Goal: Transaction & Acquisition: Purchase product/service

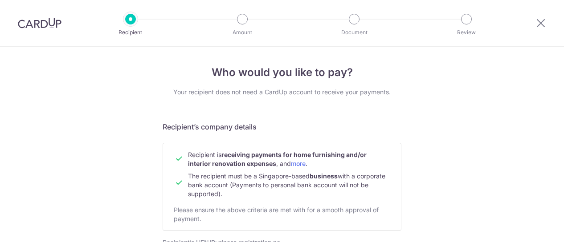
select select "12"
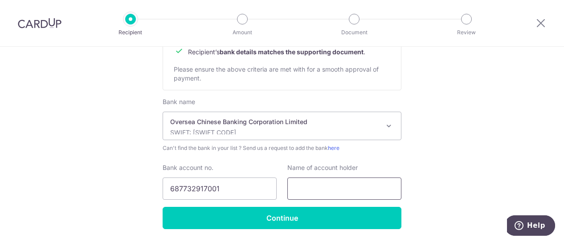
click at [321, 193] on input "text" at bounding box center [344, 189] width 114 height 22
type input "Achievers Design Private Limited"
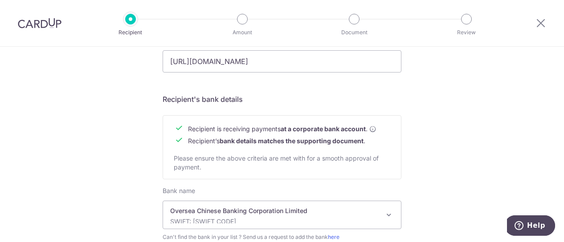
scroll to position [356, 0]
click at [319, 128] on b "at a corporate bank account" at bounding box center [323, 129] width 85 height 9
click at [315, 114] on form "Recipient’s company details Recipient is receiving payments for home furnishing…" at bounding box center [282, 41] width 239 height 553
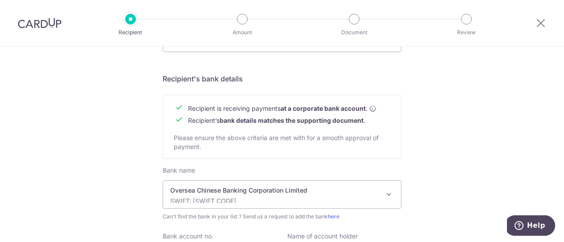
scroll to position [474, 0]
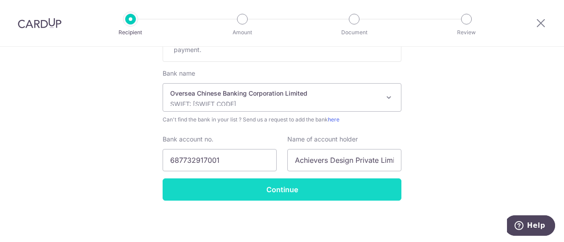
click at [312, 183] on input "Continue" at bounding box center [282, 190] width 239 height 22
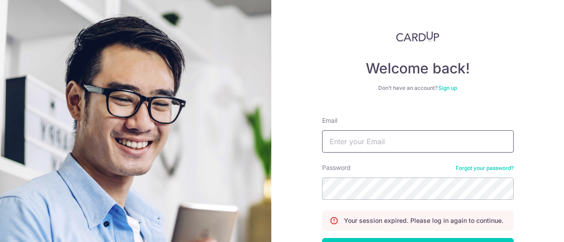
drag, startPoint x: 0, startPoint y: 0, endPoint x: 446, endPoint y: 144, distance: 469.2
click at [446, 144] on input "Email" at bounding box center [418, 142] width 192 height 22
type input "adeline.huishan.tang@gmail.com"
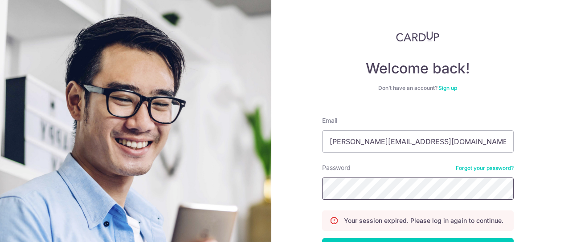
click at [141, 126] on section "Welcome back! Don’t have an account? Sign up Email adeline.huishan.tang@gmail.c…" at bounding box center [282, 121] width 564 height 242
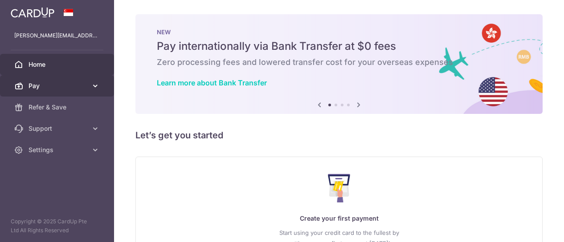
click at [47, 87] on span "Pay" at bounding box center [58, 86] width 59 height 9
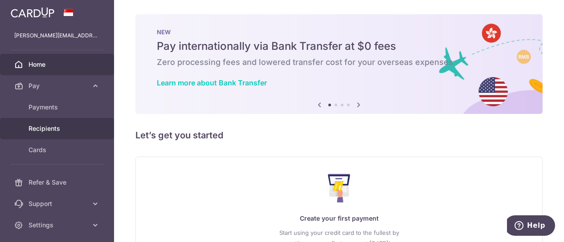
click at [47, 125] on span "Recipients" at bounding box center [58, 128] width 59 height 9
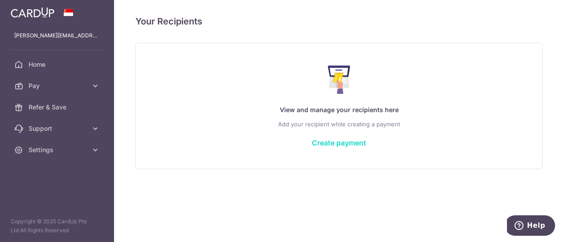
click at [324, 142] on link "Create payment" at bounding box center [339, 143] width 54 height 9
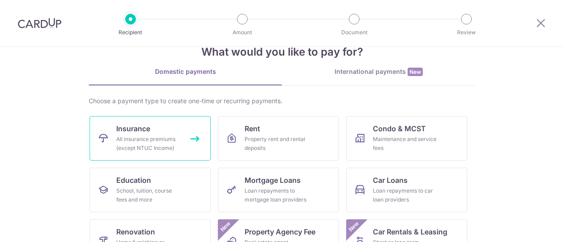
scroll to position [45, 0]
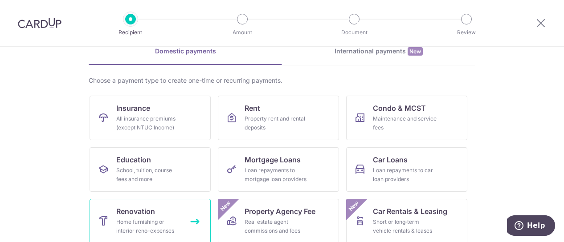
click at [124, 213] on span "Renovation" at bounding box center [135, 211] width 39 height 11
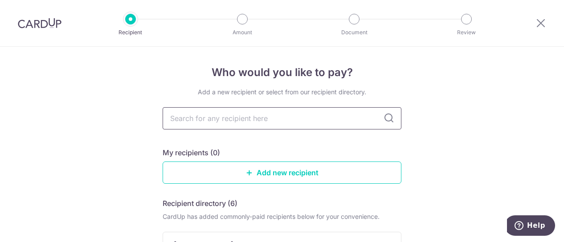
click at [197, 114] on input "text" at bounding box center [282, 118] width 239 height 22
click at [246, 173] on icon at bounding box center [249, 172] width 7 height 7
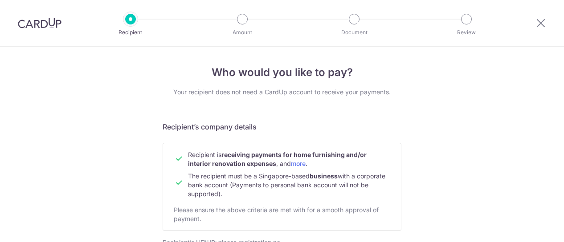
scroll to position [134, 0]
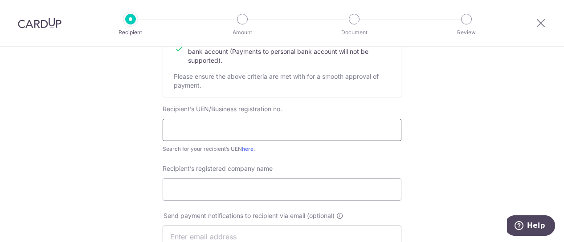
click at [253, 131] on input "text" at bounding box center [282, 130] width 239 height 22
type input "201927273W"
click at [234, 187] on input "Recipient’s registered company name" at bounding box center [282, 190] width 239 height 22
type input "Achievers Design Private Limited"
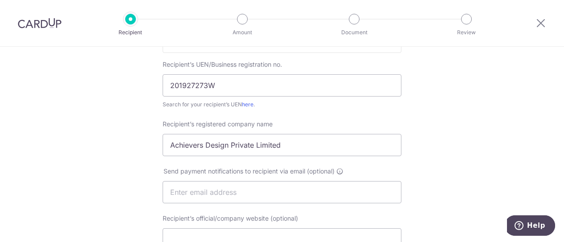
scroll to position [267, 0]
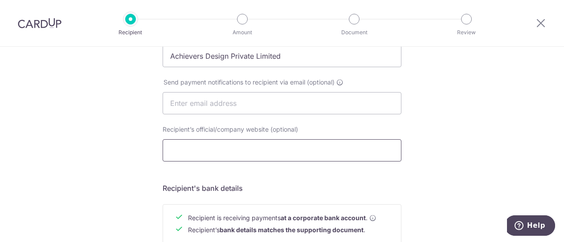
click at [231, 148] on input "Recipient’s official/company website (optional)" at bounding box center [282, 150] width 239 height 22
type input "https://ascenddesign.sg/"
click at [108, 168] on div "Who would you like to pay? Your recipient does not need a CardUp account to rec…" at bounding box center [282, 114] width 564 height 670
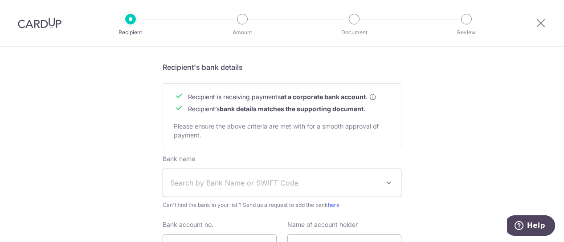
scroll to position [446, 0]
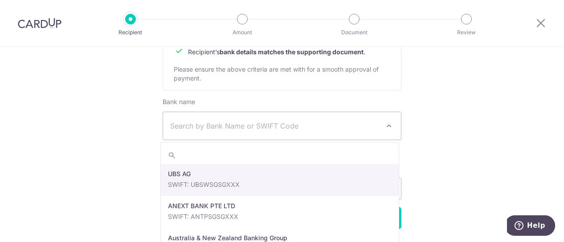
click at [190, 119] on span "Search by Bank Name or SWIFT Code" at bounding box center [282, 126] width 238 height 28
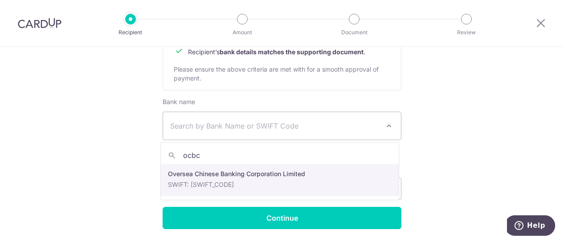
type input "ocbc"
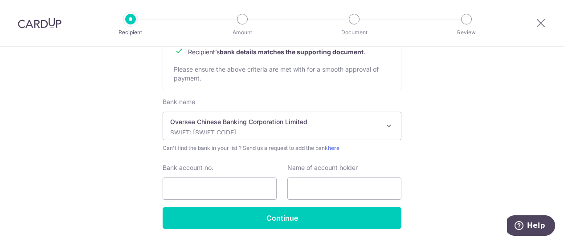
select select "12"
click at [213, 179] on input "Bank account no." at bounding box center [220, 189] width 114 height 22
type input "687732917001"
click at [328, 185] on input "text" at bounding box center [344, 189] width 114 height 22
type input "Achievers Design Private Limited"
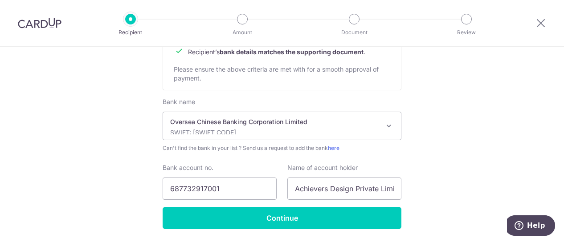
drag, startPoint x: 381, startPoint y: 194, endPoint x: 439, endPoint y: 194, distance: 58.4
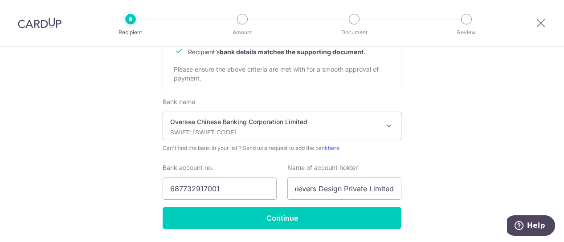
scroll to position [0, 0]
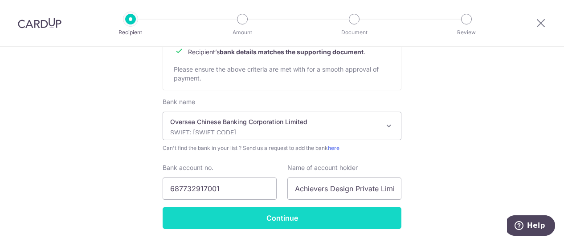
click at [347, 218] on input "Continue" at bounding box center [282, 218] width 239 height 22
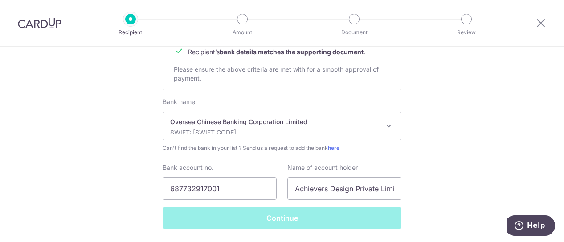
scroll to position [464, 0]
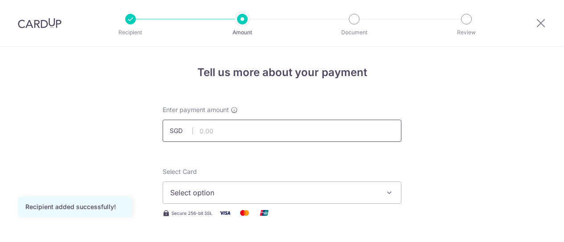
click at [262, 131] on input "text" at bounding box center [282, 131] width 239 height 22
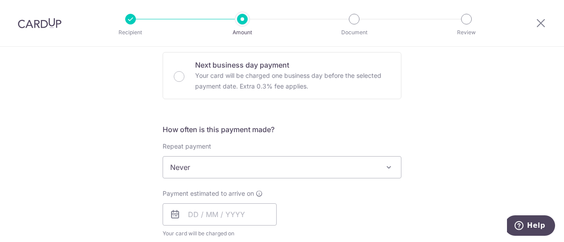
scroll to position [312, 0]
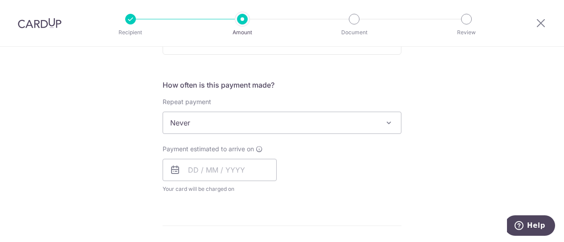
click at [334, 123] on span "Never" at bounding box center [282, 122] width 238 height 21
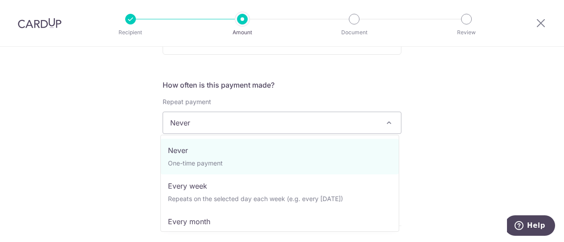
click at [334, 123] on span "Never" at bounding box center [282, 122] width 238 height 21
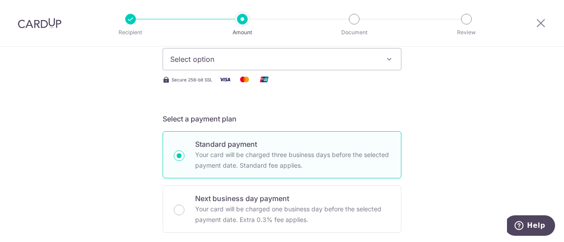
scroll to position [0, 0]
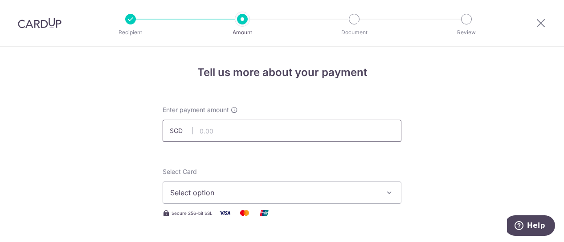
click at [238, 134] on input "text" at bounding box center [282, 131] width 239 height 22
type input "6,451.00"
click at [240, 191] on span "Select option" at bounding box center [274, 193] width 208 height 11
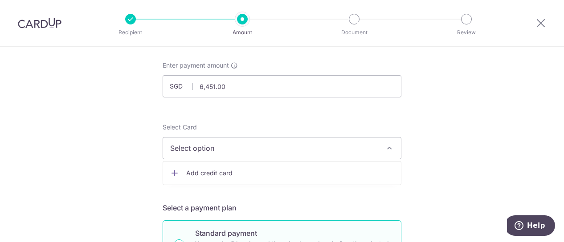
click at [218, 174] on span "Add credit card" at bounding box center [290, 173] width 208 height 9
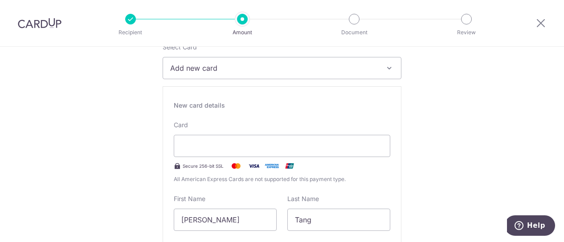
scroll to position [178, 0]
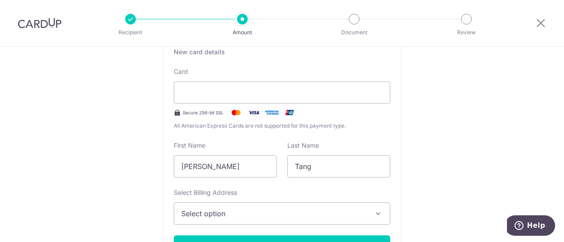
click at [248, 215] on span "Select option" at bounding box center [273, 214] width 185 height 11
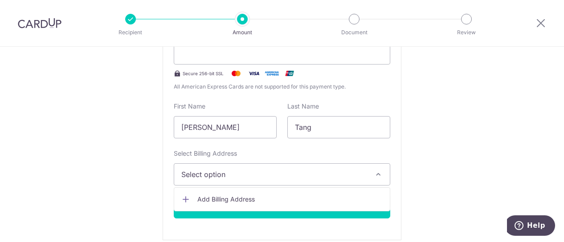
scroll to position [267, 0]
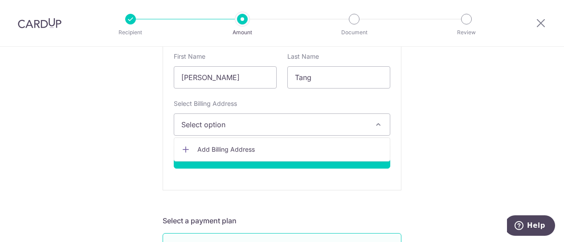
click at [232, 149] on span "Add Billing Address" at bounding box center [289, 149] width 185 height 9
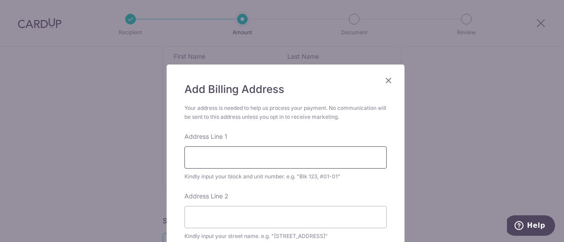
click at [232, 153] on input "Address Line 1" at bounding box center [285, 158] width 202 height 22
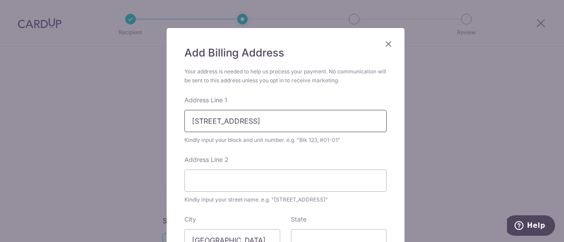
scroll to position [89, 0]
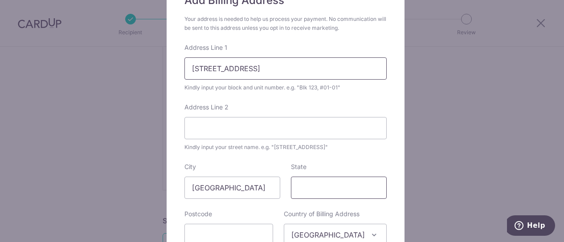
type input "370 Bukit Batok St 31 #07-207"
click at [311, 196] on input "State" at bounding box center [339, 188] width 96 height 22
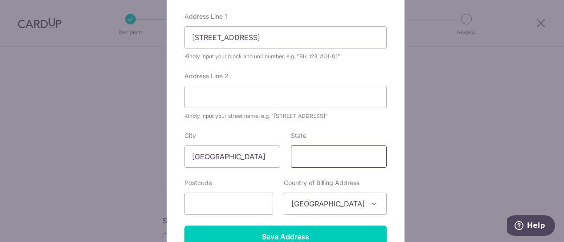
scroll to position [134, 0]
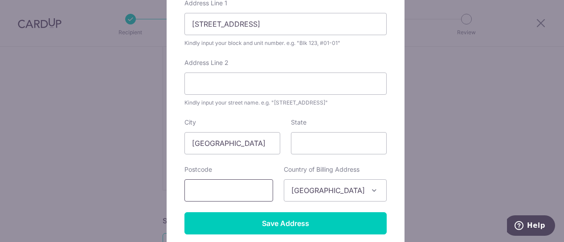
click at [262, 192] on input "text" at bounding box center [228, 191] width 89 height 22
type input "650370"
click at [360, 117] on form "Your address is needed to help us process your payment. No communication will b…" at bounding box center [285, 102] width 202 height 265
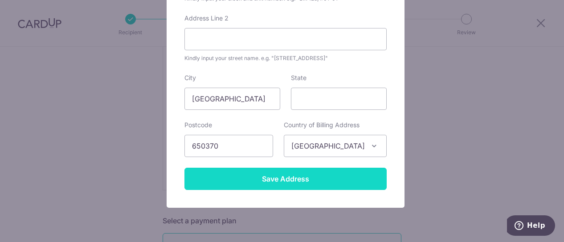
click at [309, 175] on input "Save Address" at bounding box center [285, 179] width 202 height 22
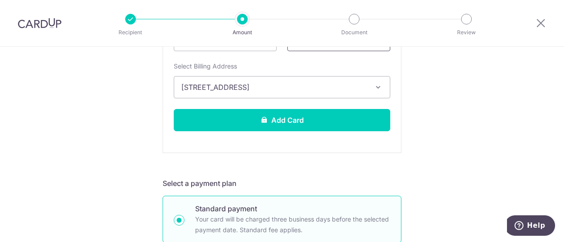
scroll to position [356, 0]
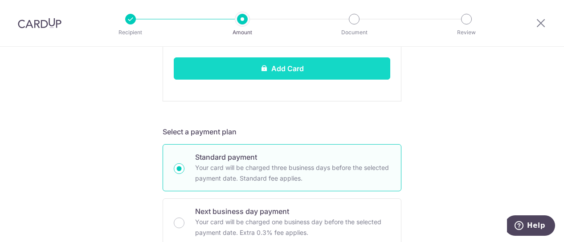
click at [300, 67] on button "Add Card" at bounding box center [282, 68] width 217 height 22
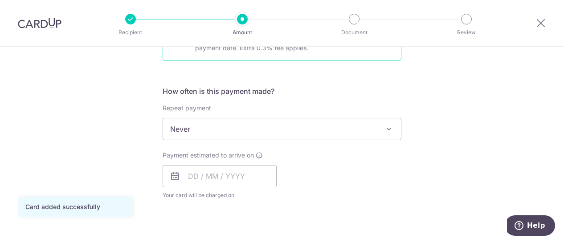
scroll to position [312, 0]
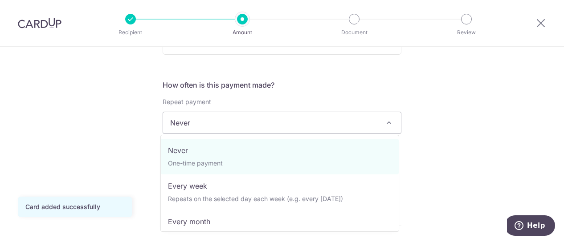
click at [282, 121] on span "Never" at bounding box center [282, 122] width 238 height 21
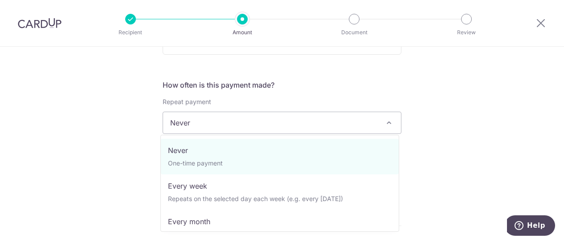
click at [282, 121] on span "Never" at bounding box center [282, 122] width 238 height 21
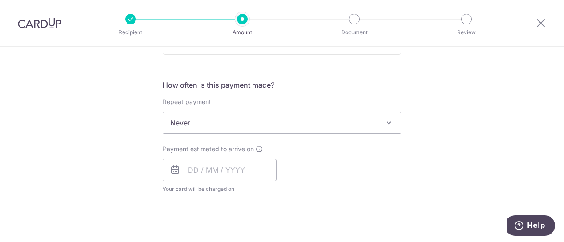
scroll to position [356, 0]
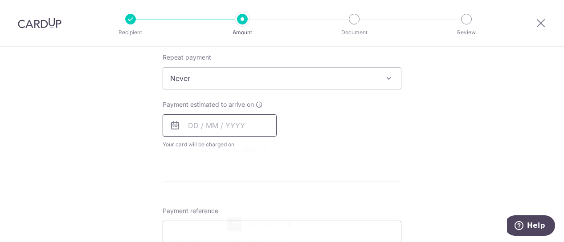
click at [199, 128] on input "text" at bounding box center [220, 125] width 114 height 22
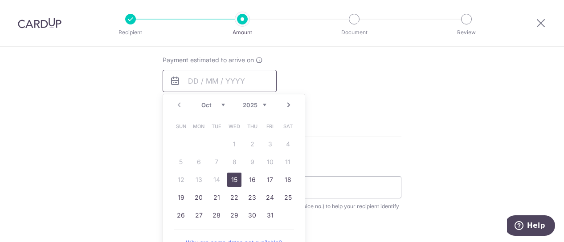
scroll to position [446, 0]
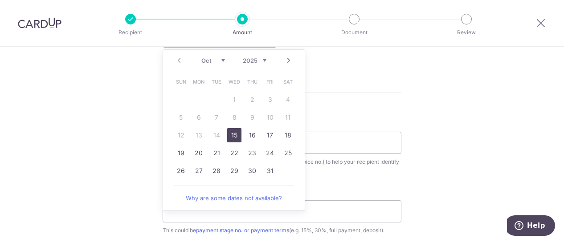
click at [351, 120] on div "Payment reference Use this (e.g. your name, payment stage description, invoice …" at bounding box center [282, 147] width 239 height 58
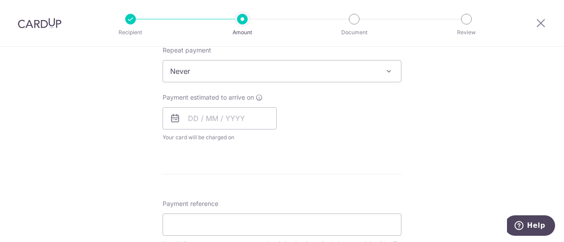
scroll to position [356, 0]
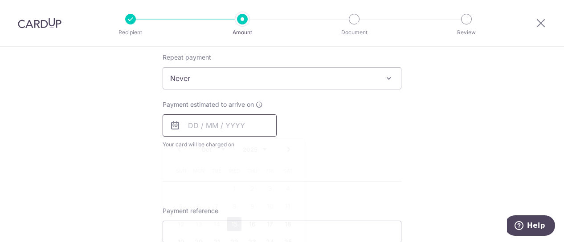
click at [193, 126] on input "text" at bounding box center [220, 125] width 114 height 22
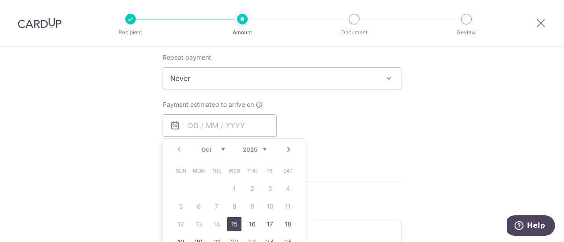
drag, startPoint x: 231, startPoint y: 219, endPoint x: 327, endPoint y: 122, distance: 137.0
click at [231, 219] on link "15" at bounding box center [234, 224] width 14 height 14
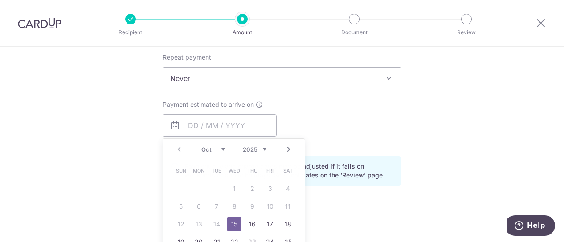
type input "[DATE]"
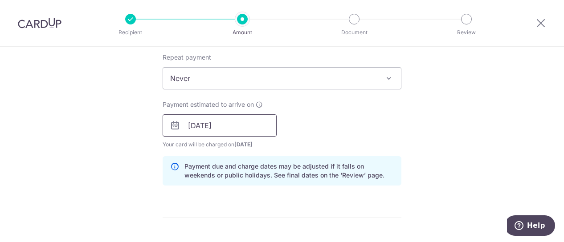
click at [230, 124] on input "[DATE]" at bounding box center [220, 125] width 114 height 22
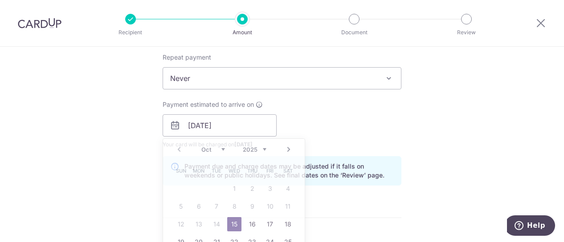
click at [349, 115] on div "Payment estimated to arrive on 15/10/2025 Prev Next Oct Nov Dec 2025 2026 2027 …" at bounding box center [281, 124] width 249 height 49
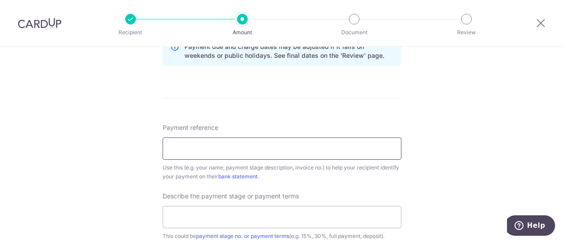
scroll to position [490, 0]
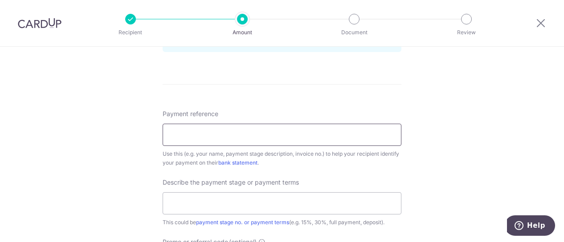
click at [238, 132] on input "Payment reference" at bounding box center [282, 135] width 239 height 22
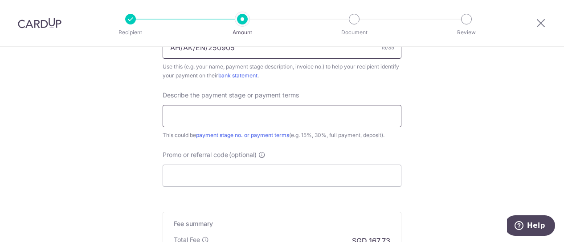
scroll to position [579, 0]
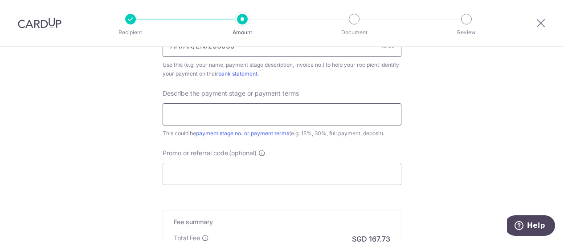
type input "AH/AK/EN/250905"
click at [266, 112] on input "text" at bounding box center [282, 114] width 239 height 22
type input "1st payment"
click at [211, 173] on input "Promo or referral code (optional)" at bounding box center [282, 174] width 239 height 22
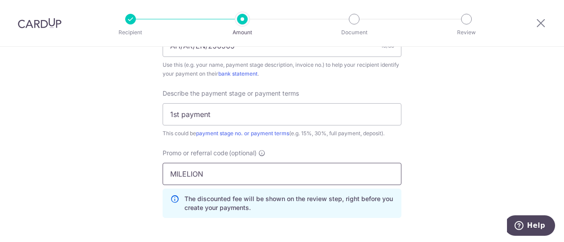
type input "MILELION"
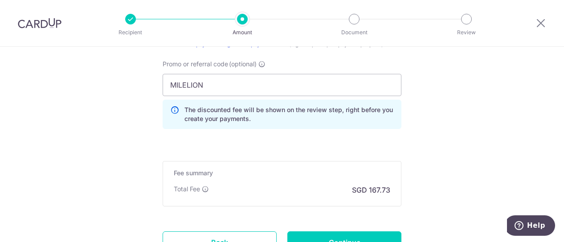
scroll to position [713, 0]
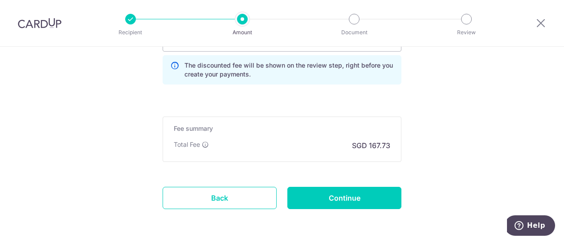
click at [318, 137] on div "Fee summary Base fee Extend fee Next-day fee Total Fee SGD 167.73" at bounding box center [282, 139] width 239 height 45
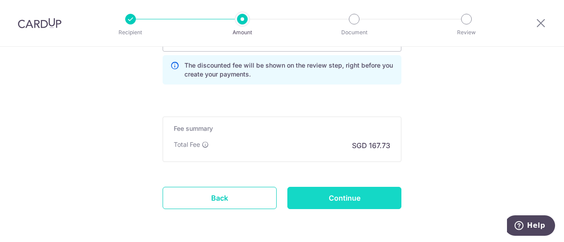
click at [329, 192] on input "Continue" at bounding box center [344, 198] width 114 height 22
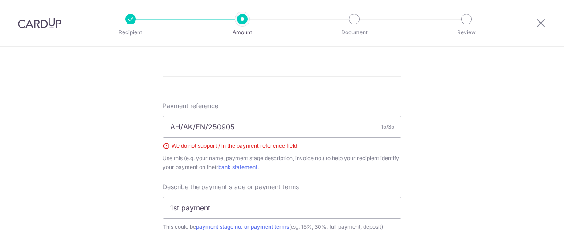
scroll to position [458, 0]
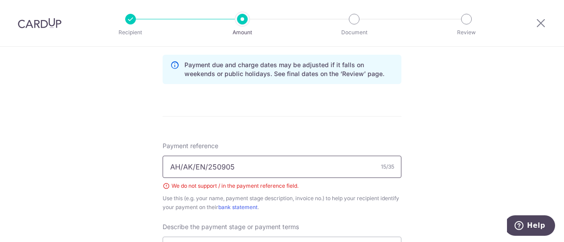
click at [181, 167] on input "AH/AK/EN/250905" at bounding box center [282, 167] width 239 height 22
click at [250, 165] on input "AH AK EN 250905" at bounding box center [282, 167] width 239 height 22
click at [275, 146] on div "Payment reference AH AK EN 250905 15/35 We do not support / in the payment refe…" at bounding box center [282, 177] width 239 height 70
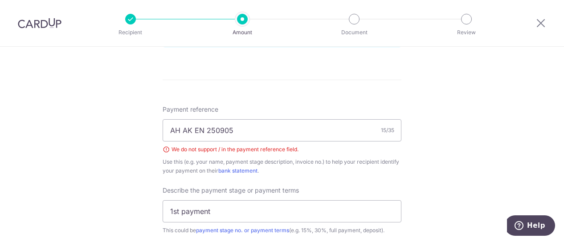
scroll to position [547, 0]
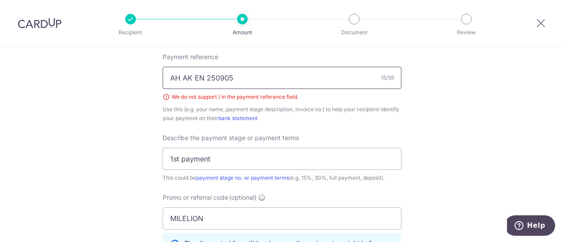
drag, startPoint x: 240, startPoint y: 79, endPoint x: 149, endPoint y: 76, distance: 90.9
drag, startPoint x: 282, startPoint y: 78, endPoint x: 119, endPoint y: 71, distance: 162.3
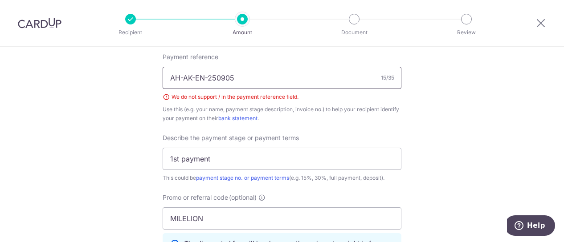
type input "AH-AK-EN-250905"
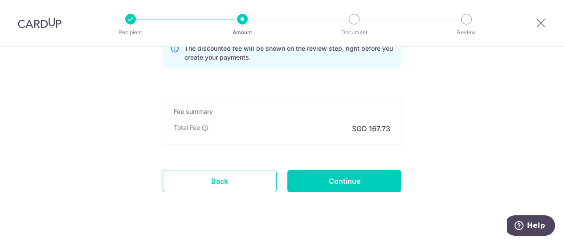
scroll to position [756, 0]
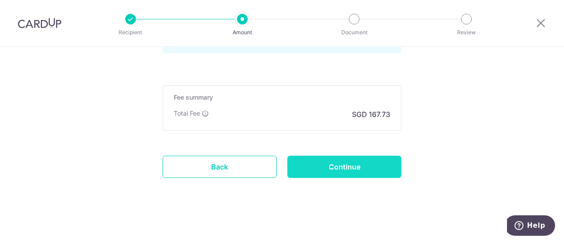
click at [338, 159] on input "Continue" at bounding box center [344, 167] width 114 height 22
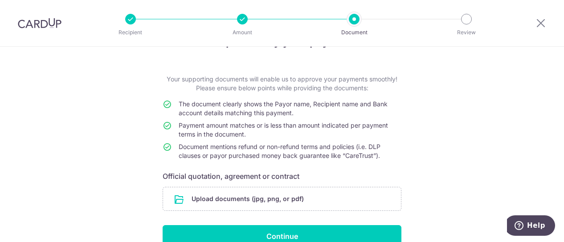
scroll to position [45, 0]
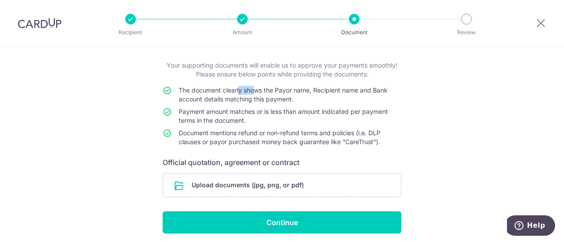
drag, startPoint x: 237, startPoint y: 93, endPoint x: 254, endPoint y: 93, distance: 16.9
click at [254, 93] on span "The document clearly shows the Payor name, Recipient name and Bank account deta…" at bounding box center [283, 94] width 209 height 16
click at [251, 105] on td "The document clearly shows the Payor name, Recipient name and Bank account deta…" at bounding box center [290, 96] width 223 height 21
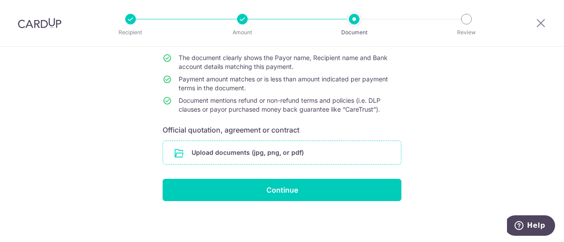
click at [263, 154] on input "file" at bounding box center [282, 152] width 238 height 23
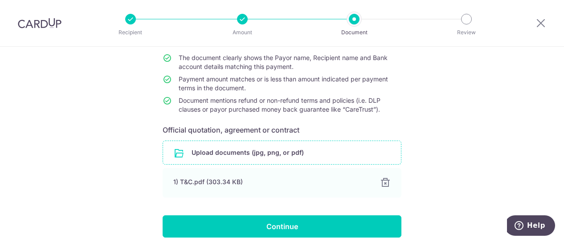
click at [282, 147] on input "file" at bounding box center [282, 152] width 238 height 23
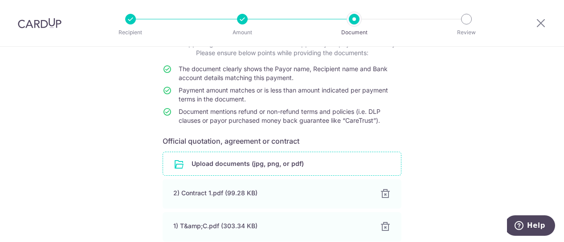
scroll to position [58, 0]
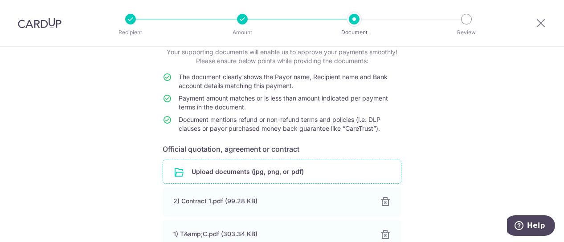
click at [407, 146] on div "Help us verify your payment Your supporting documents will enable us to approve…" at bounding box center [282, 160] width 564 height 343
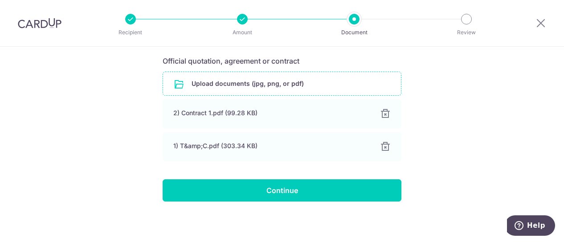
scroll to position [147, 0]
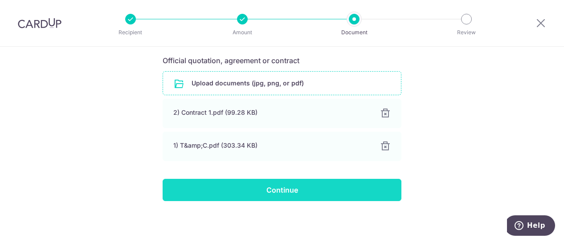
click at [270, 188] on input "Continue" at bounding box center [282, 190] width 239 height 22
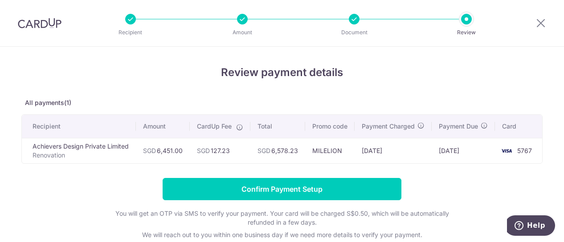
click at [405, 85] on div "Review payment details All payments(1) Recipient Amount CardUp Fee Total Promo …" at bounding box center [281, 167] width 521 height 205
click at [452, 70] on h4 "Review payment details" at bounding box center [281, 73] width 521 height 16
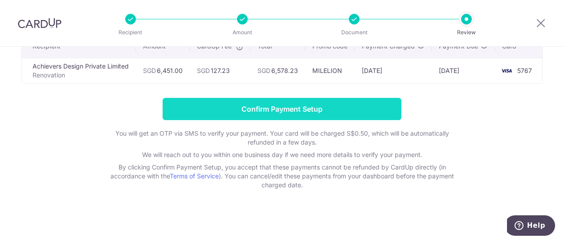
scroll to position [39, 0]
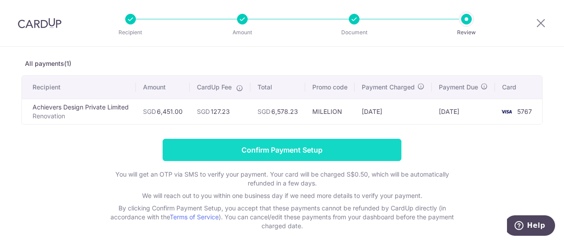
click at [290, 150] on input "Confirm Payment Setup" at bounding box center [282, 150] width 239 height 22
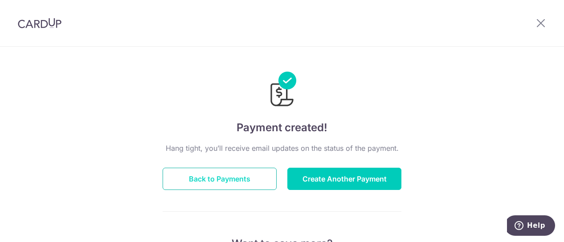
click at [200, 176] on button "Back to Payments" at bounding box center [220, 179] width 114 height 22
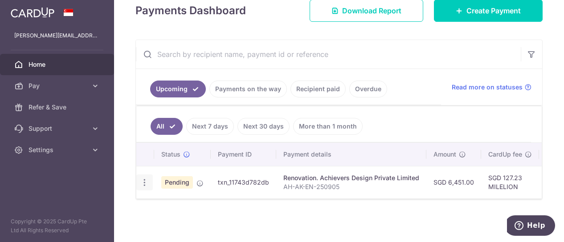
click at [143, 179] on icon "button" at bounding box center [144, 182] width 9 height 9
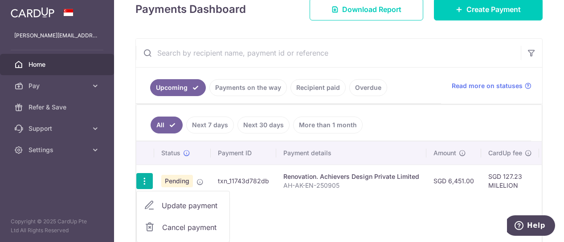
click at [259, 212] on div "Status Payment ID Payment details Amount CardUp fee Total amt. Charge date Due …" at bounding box center [338, 195] width 405 height 107
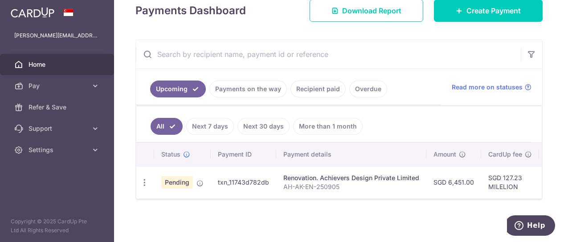
click at [455, 220] on div "× Pause Schedule Pause all future payments in this series Pause just this one p…" at bounding box center [339, 121] width 450 height 242
click at [325, 214] on div "× Pause Schedule Pause all future payments in this series Pause just this one p…" at bounding box center [339, 121] width 450 height 242
click at [405, 113] on ul "All Next 7 days Next 30 days More than 1 month" at bounding box center [333, 124] width 395 height 36
click at [287, 230] on div "× Pause Schedule Pause all future payments in this series Pause just this one p…" at bounding box center [339, 121] width 450 height 242
click at [28, 144] on link "Settings" at bounding box center [57, 149] width 114 height 21
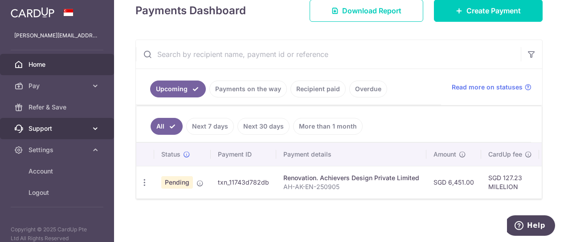
click at [50, 123] on link "Support" at bounding box center [57, 128] width 114 height 21
click at [50, 127] on span "Support" at bounding box center [58, 128] width 59 height 9
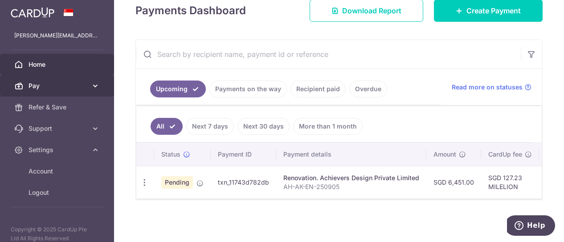
click at [67, 89] on span "Pay" at bounding box center [58, 86] width 59 height 9
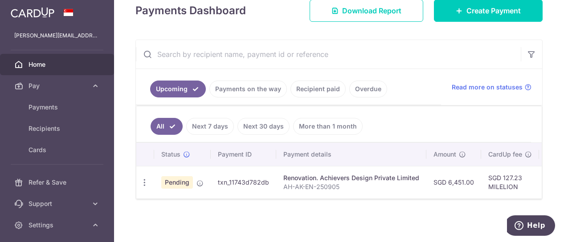
click at [404, 66] on input "text" at bounding box center [328, 54] width 385 height 29
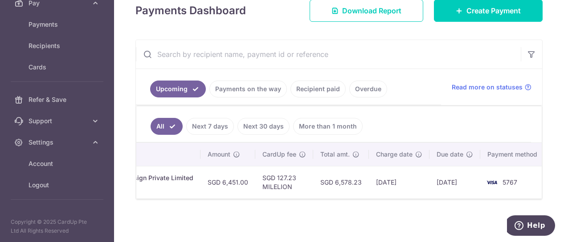
scroll to position [0, 229]
click at [385, 223] on div "× Pause Schedule Pause all future payments in this series Pause just this one p…" at bounding box center [339, 121] width 450 height 242
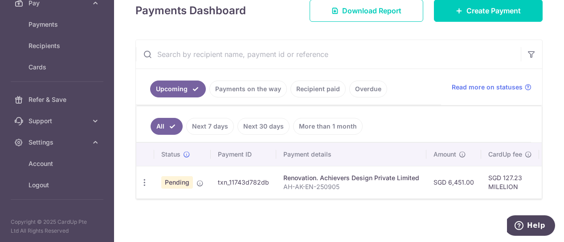
click at [182, 209] on div "× Pause Schedule Pause all future payments in this series Pause just this one p…" at bounding box center [339, 121] width 450 height 242
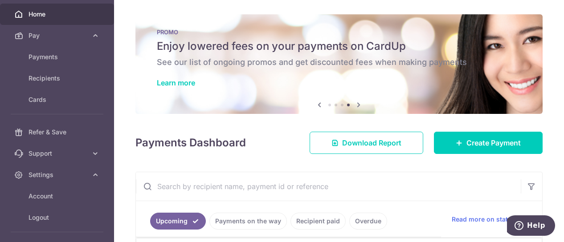
scroll to position [83, 0]
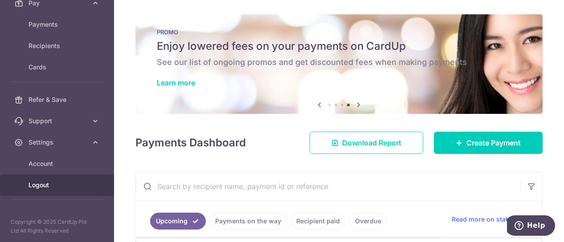
click at [33, 186] on span "Logout" at bounding box center [58, 185] width 59 height 9
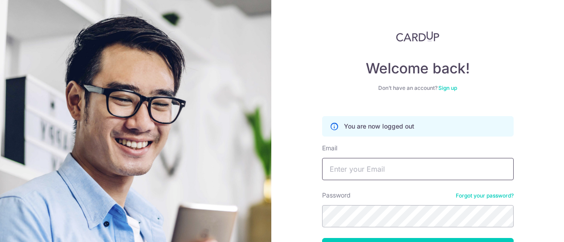
click at [378, 176] on input "Email" at bounding box center [418, 169] width 192 height 22
type input "[PERSON_NAME][EMAIL_ADDRESS][DOMAIN_NAME]"
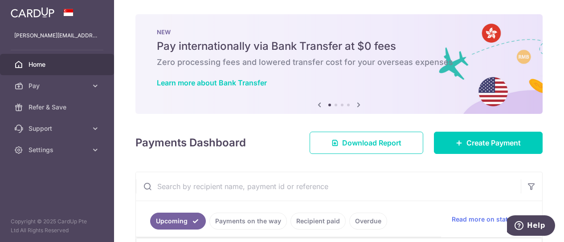
click at [537, 168] on div "× Pause Schedule Pause all future payments in this series Pause just this one p…" at bounding box center [339, 121] width 450 height 242
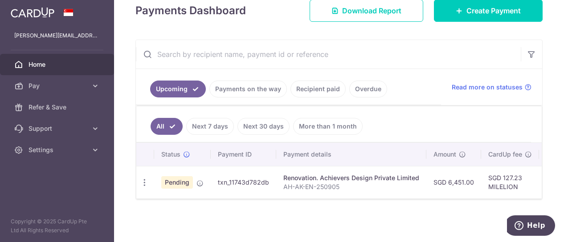
scroll to position [134, 0]
click at [254, 204] on div "× Pause Schedule Pause all future payments in this series Pause just this one p…" at bounding box center [339, 121] width 450 height 242
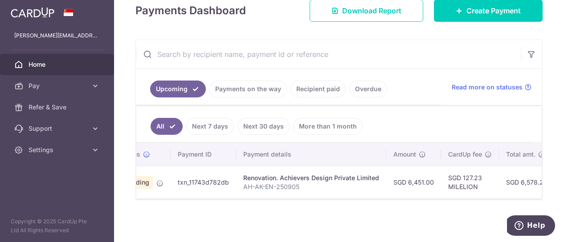
scroll to position [0, 54]
